Goal: Information Seeking & Learning: Understand process/instructions

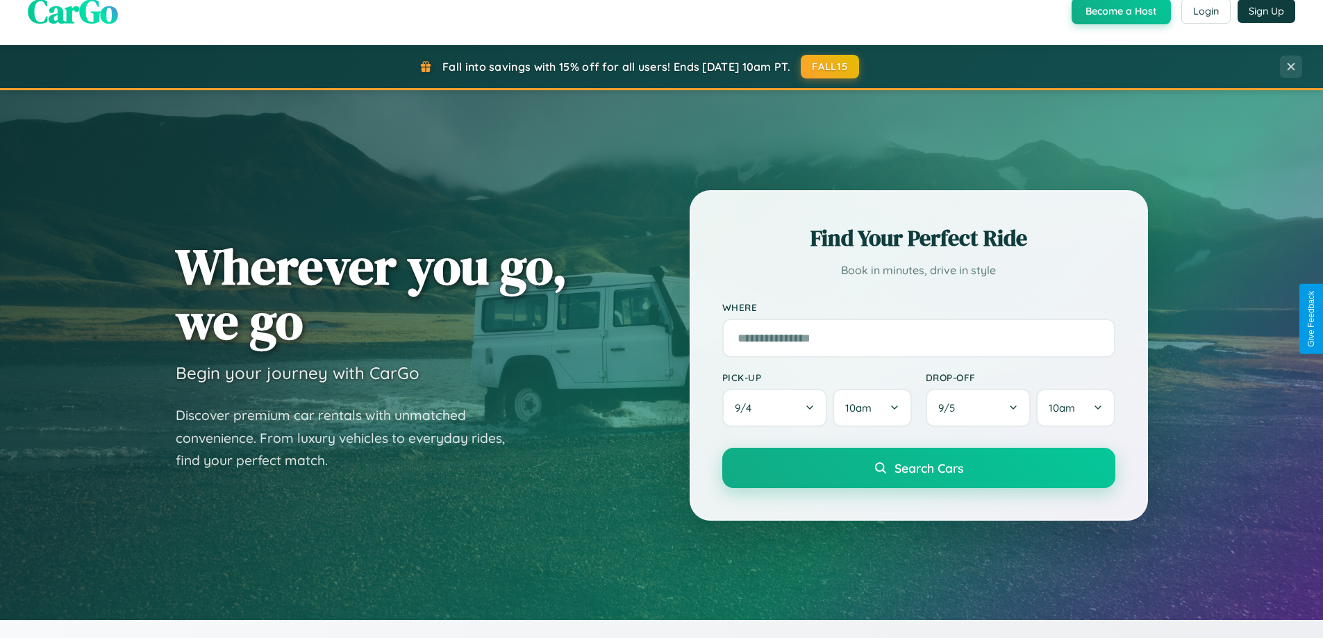
scroll to position [599, 0]
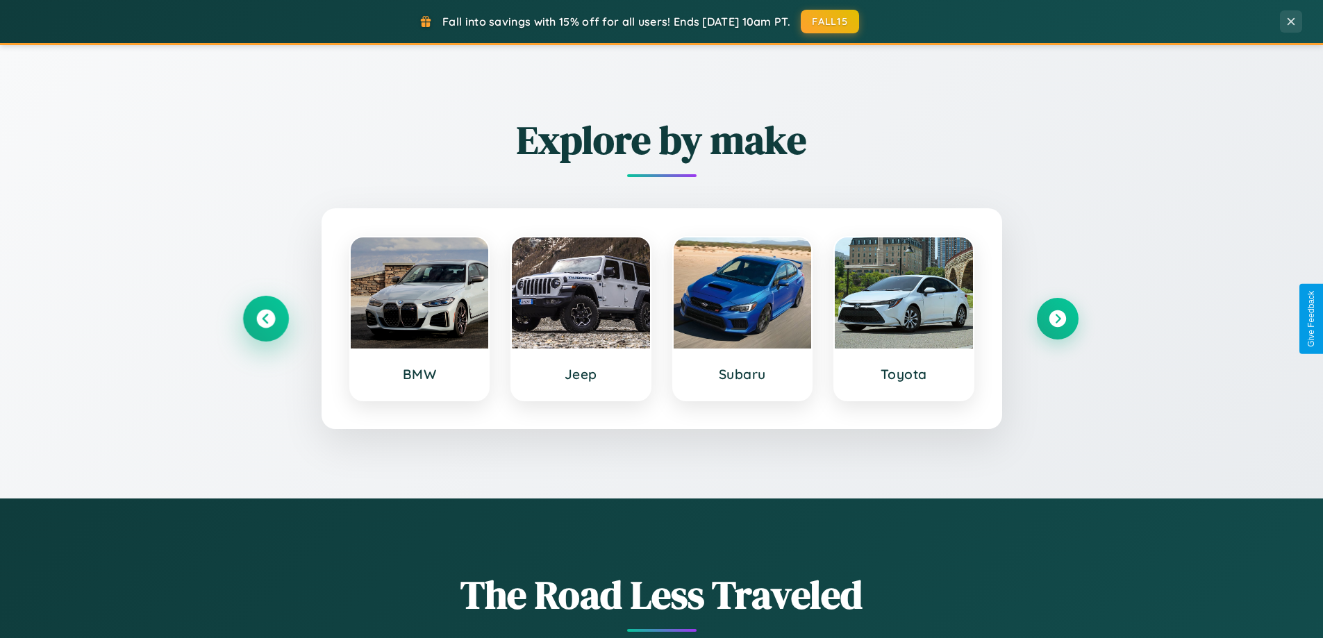
click at [265, 319] on icon at bounding box center [265, 319] width 19 height 19
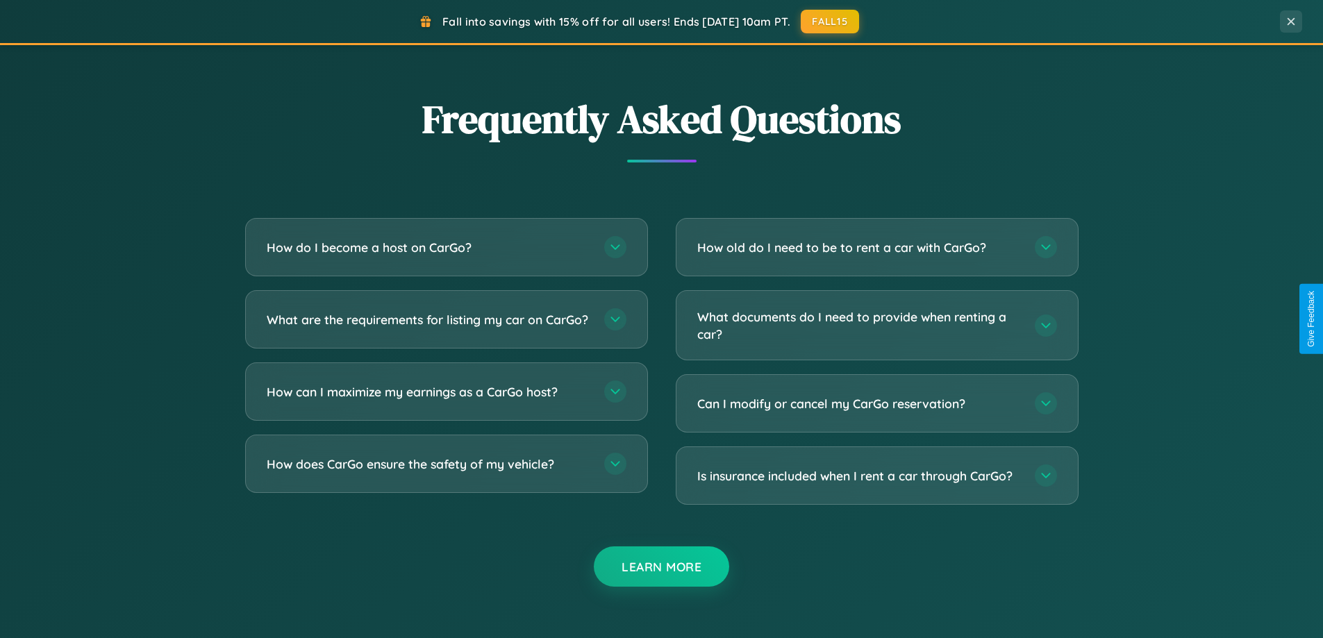
scroll to position [2673, 0]
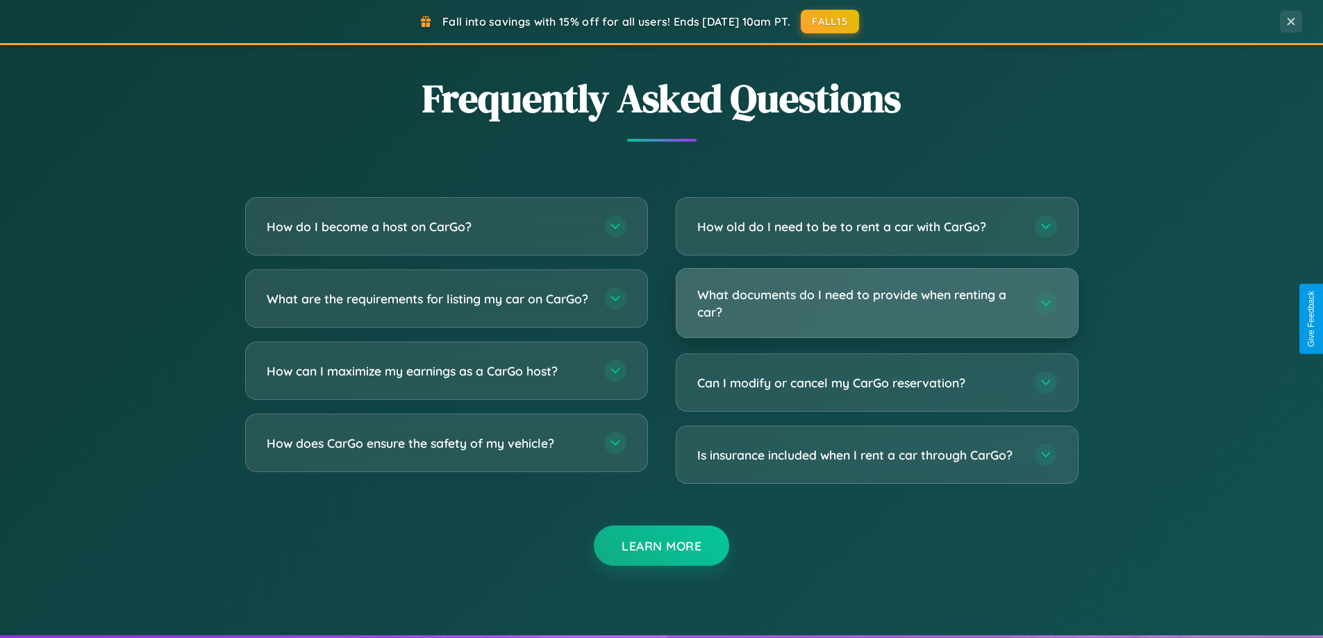
click at [877, 304] on h3 "What documents do I need to provide when renting a car?" at bounding box center [860, 303] width 324 height 34
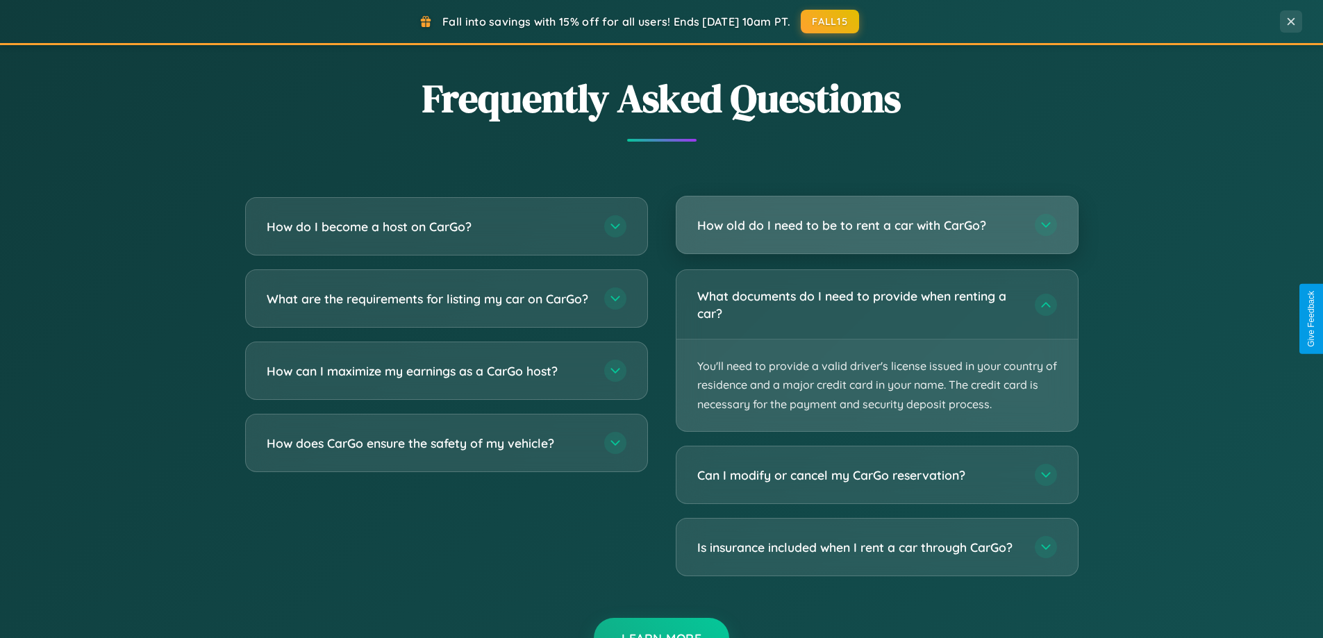
click at [877, 225] on h3 "How old do I need to be to rent a car with CarGo?" at bounding box center [860, 225] width 324 height 17
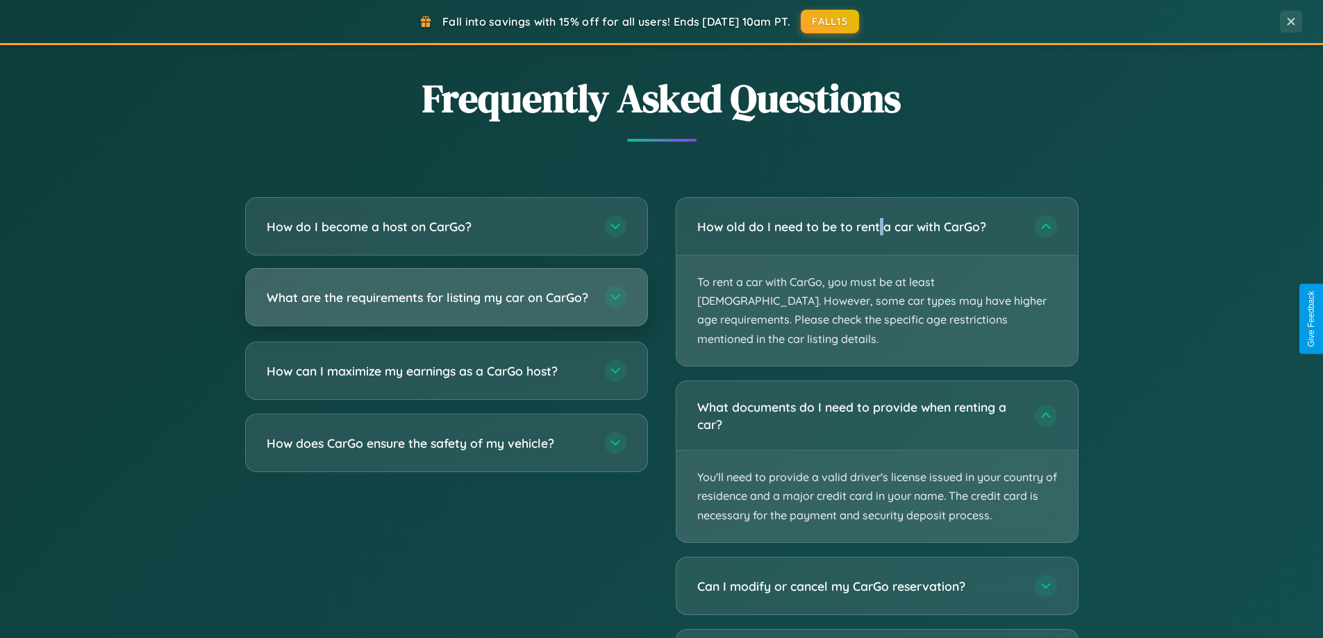
click at [446, 304] on h3 "What are the requirements for listing my car on CarGo?" at bounding box center [429, 297] width 324 height 17
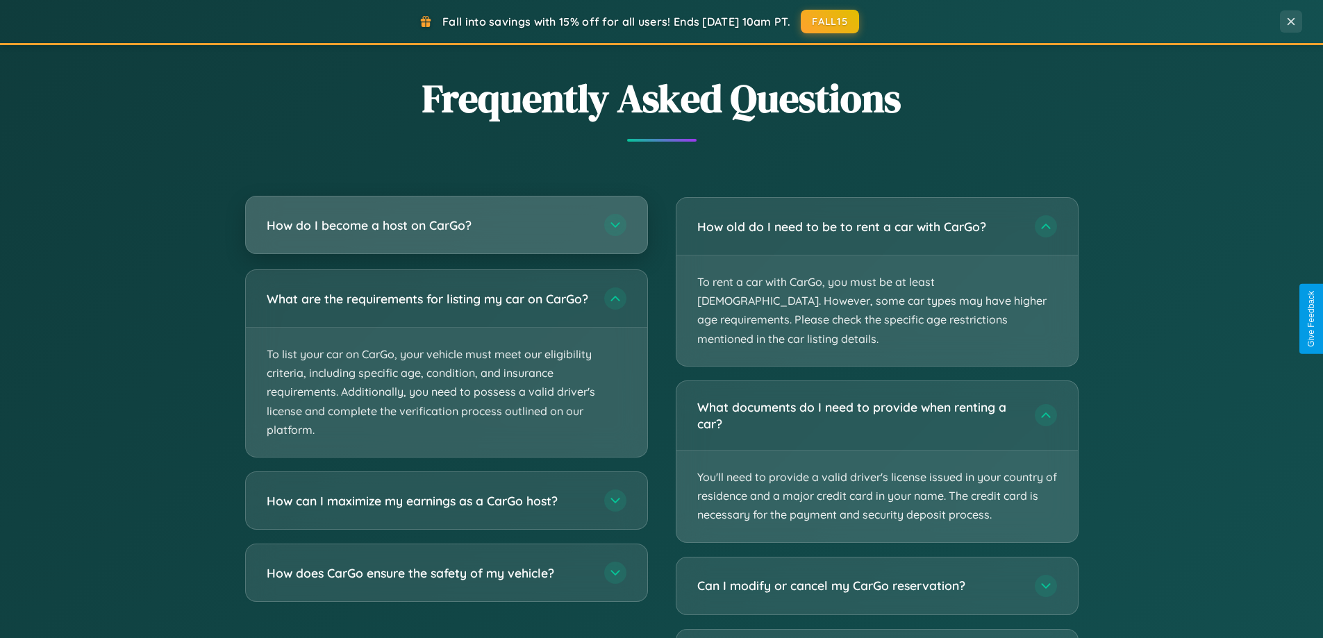
click at [446, 226] on h3 "How do I become a host on CarGo?" at bounding box center [429, 225] width 324 height 17
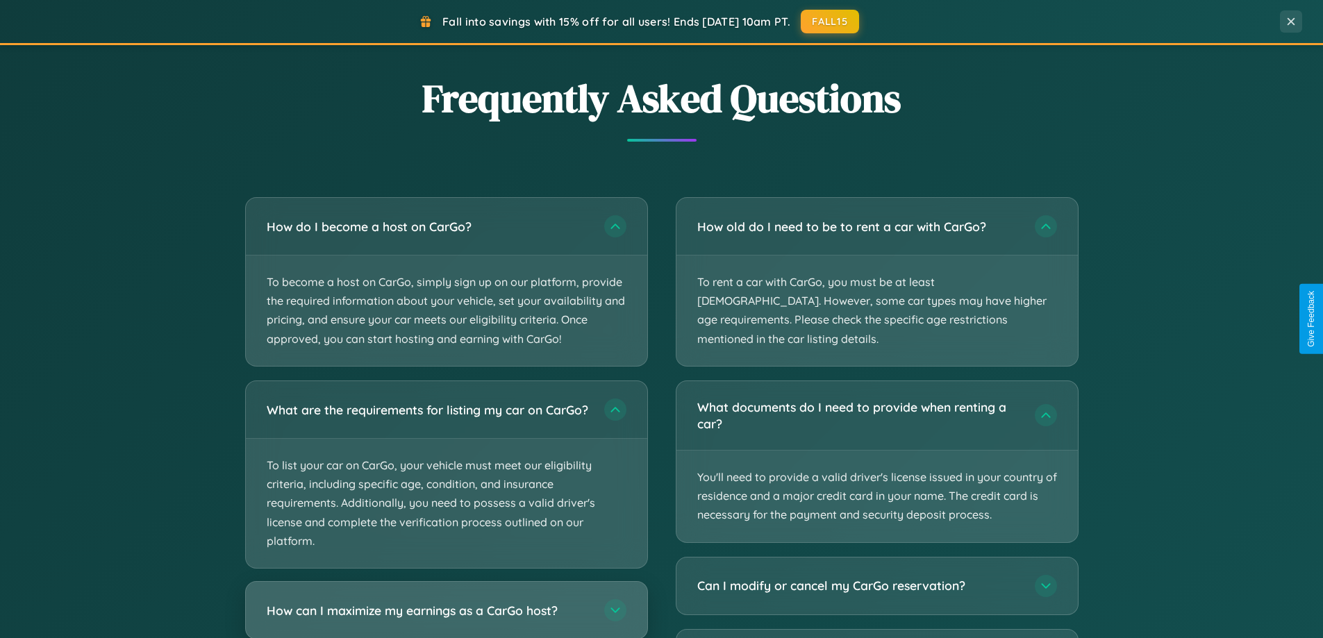
click at [446, 616] on h3 "How can I maximize my earnings as a CarGo host?" at bounding box center [429, 610] width 324 height 17
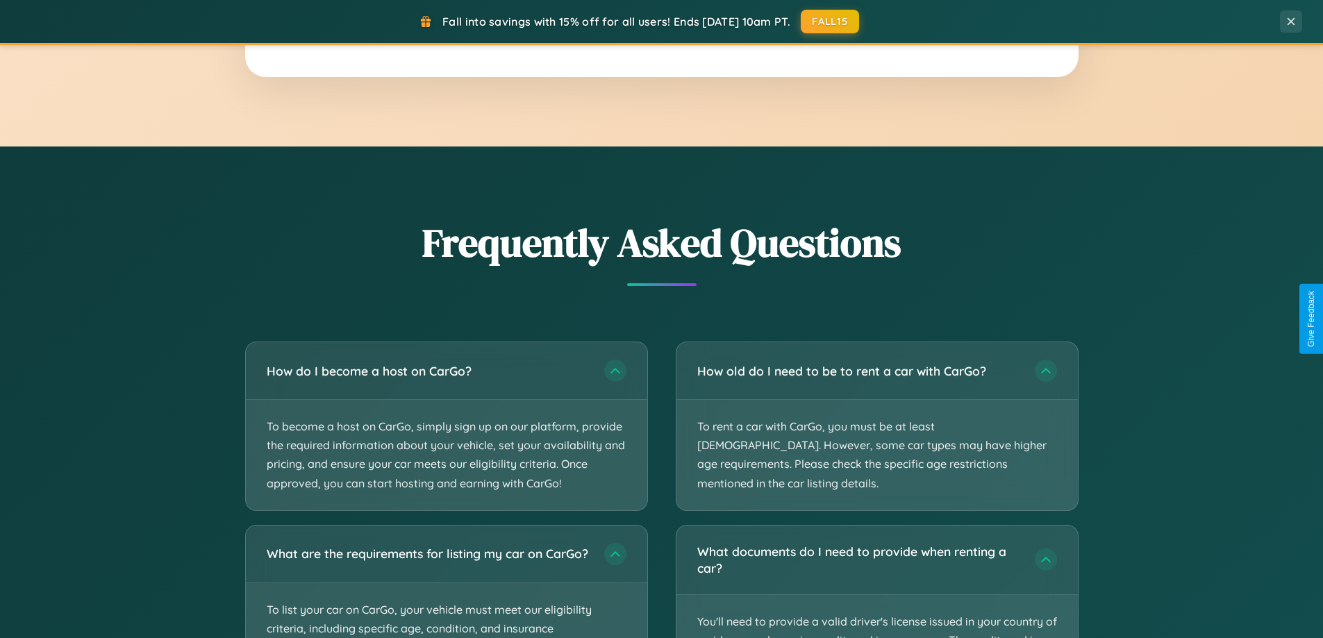
scroll to position [2232, 0]
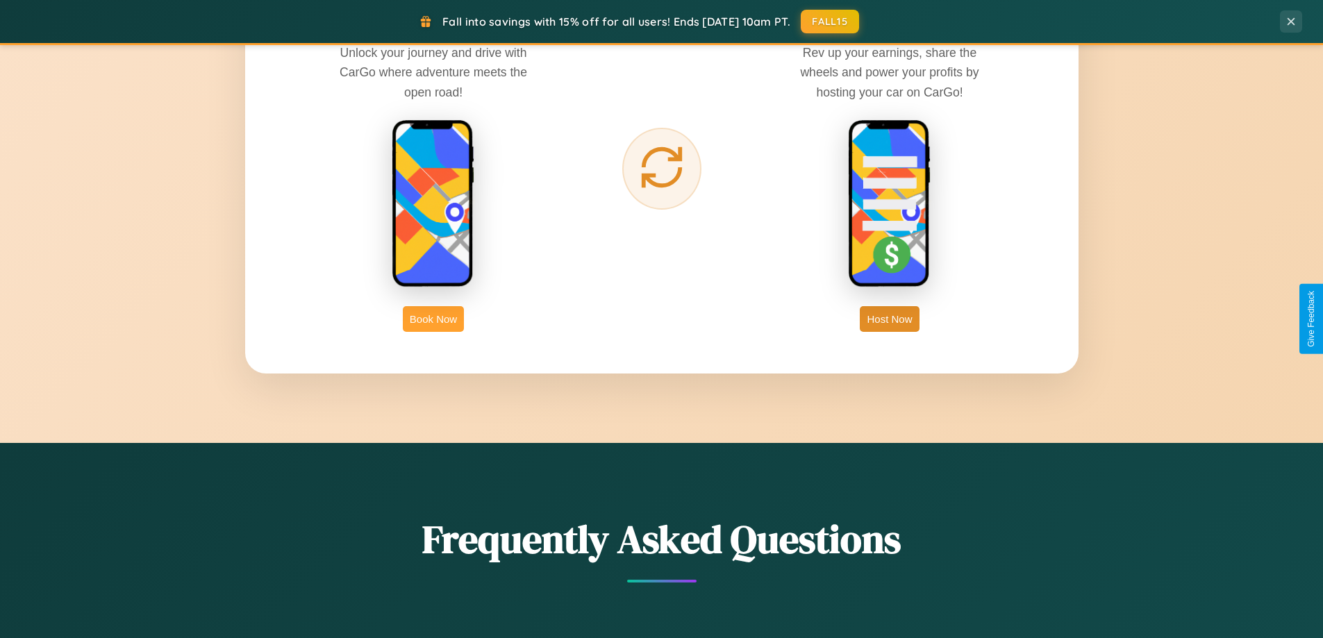
click at [434, 319] on button "Book Now" at bounding box center [433, 319] width 61 height 26
